Goal: Information Seeking & Learning: Learn about a topic

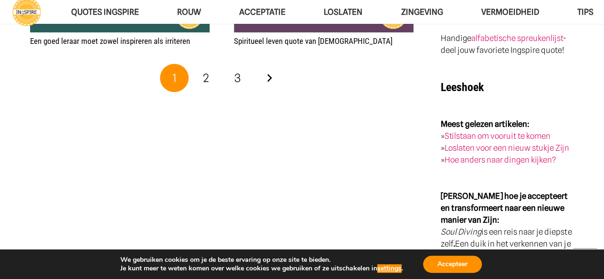
scroll to position [1677, 0]
click at [208, 82] on span "2" at bounding box center [206, 78] width 6 height 14
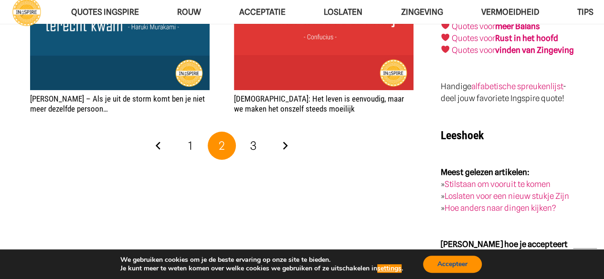
scroll to position [1629, 0]
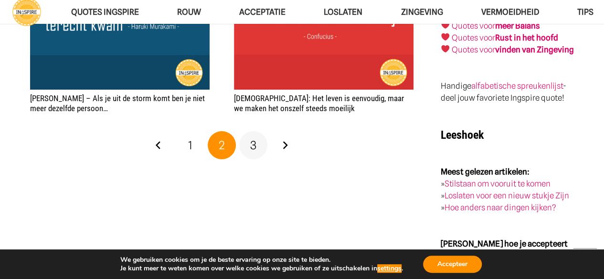
click at [257, 133] on link "3" at bounding box center [253, 145] width 29 height 29
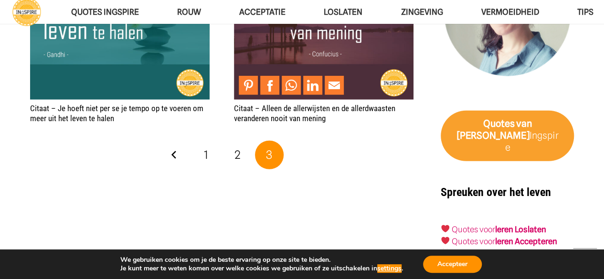
scroll to position [1403, 0]
